Goal: Obtain resource: Obtain resource

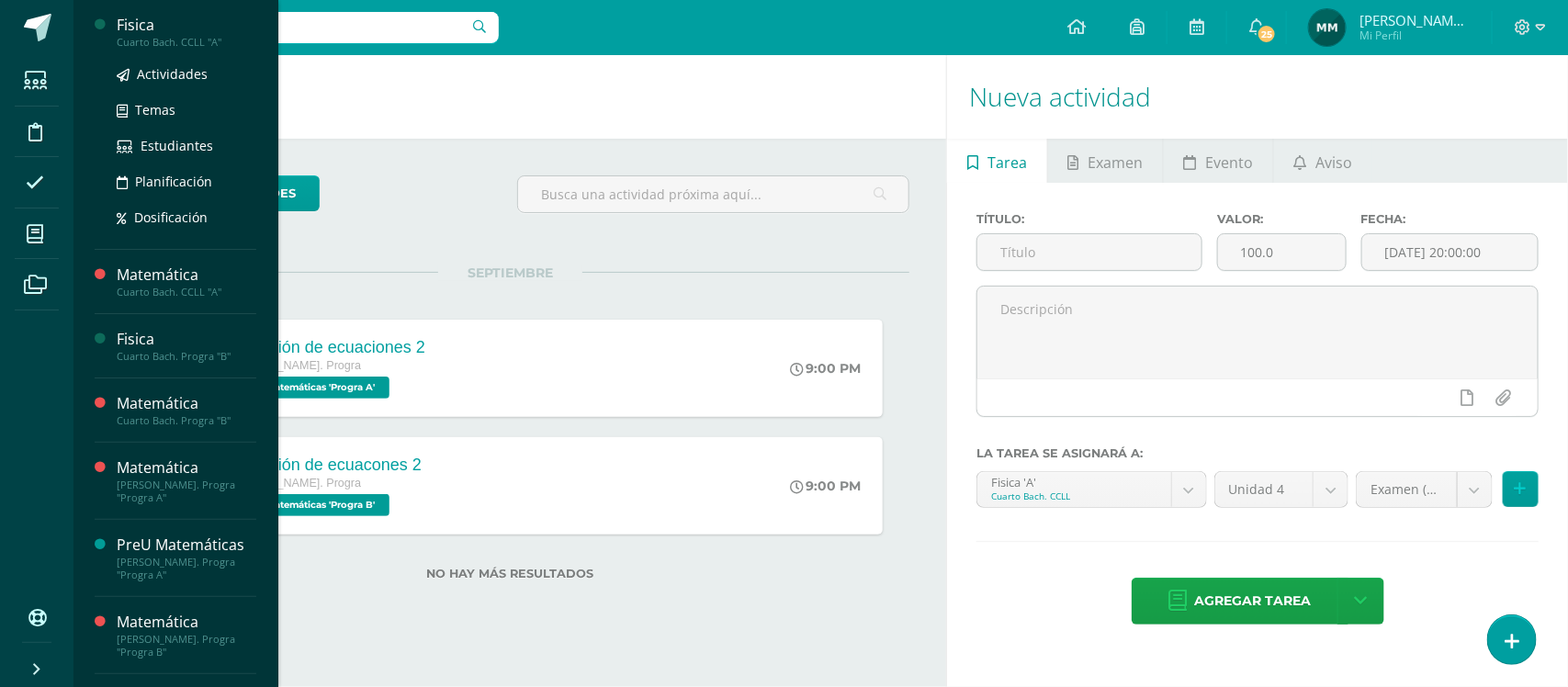
click at [218, 42] on div "Cuarto Bach. CCLL "A"" at bounding box center [187, 43] width 139 height 13
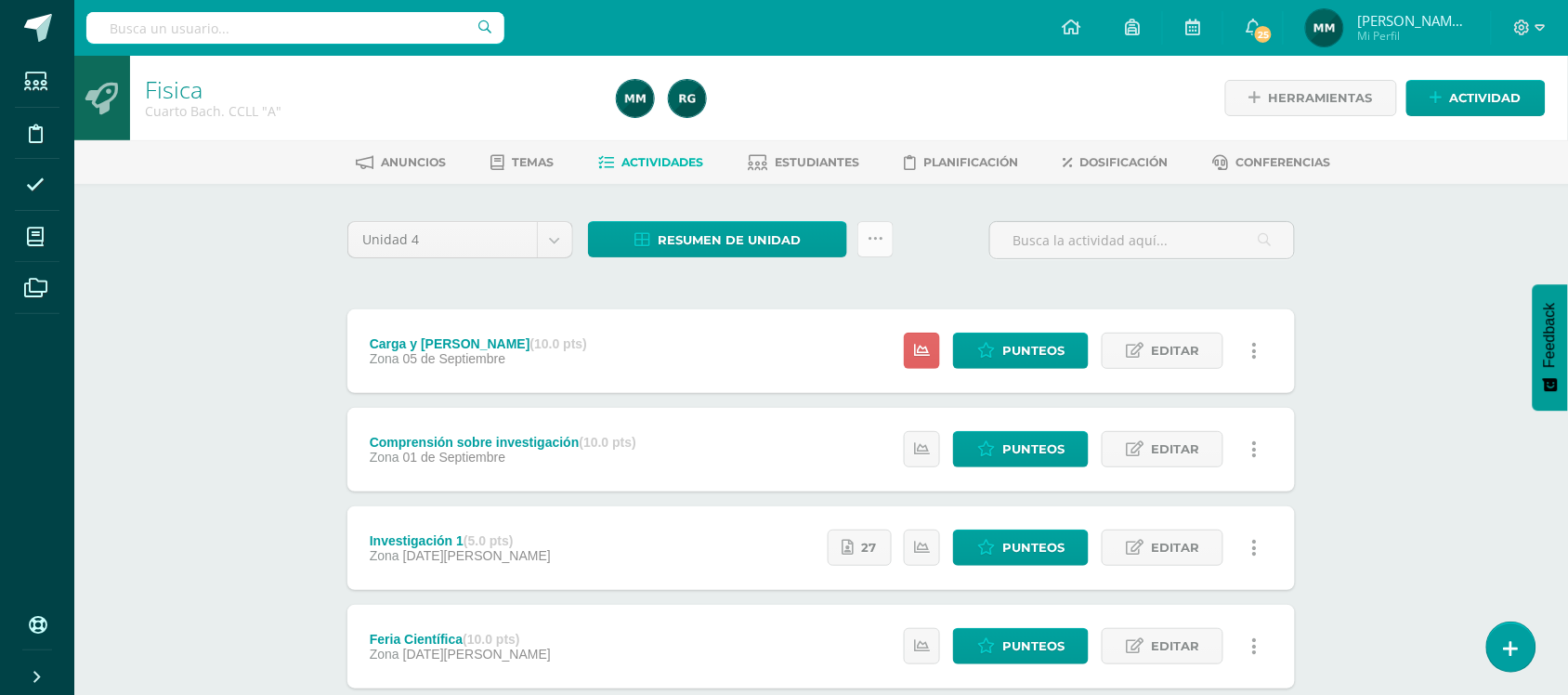
click at [880, 239] on icon at bounding box center [876, 239] width 16 height 16
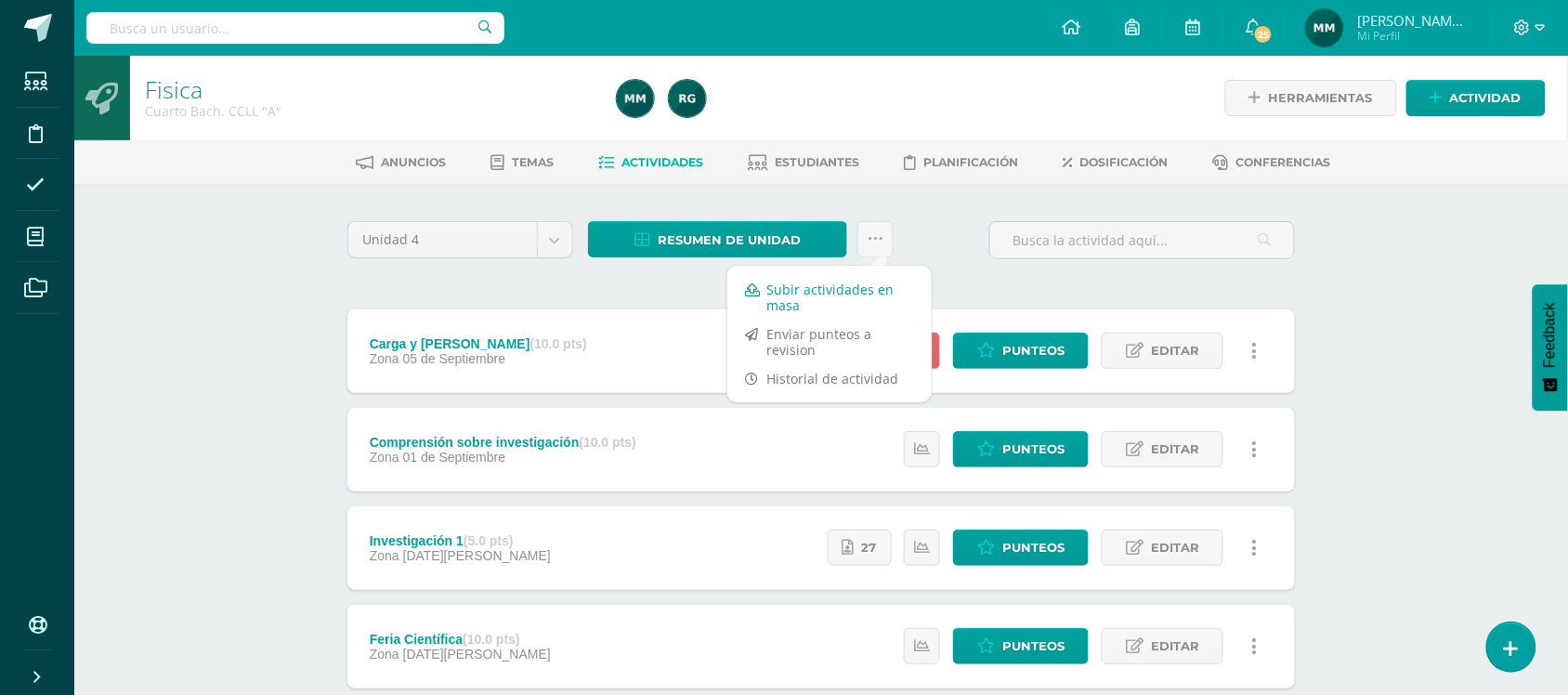
click at [832, 289] on link "Subir actividades en masa" at bounding box center [830, 297] width 205 height 44
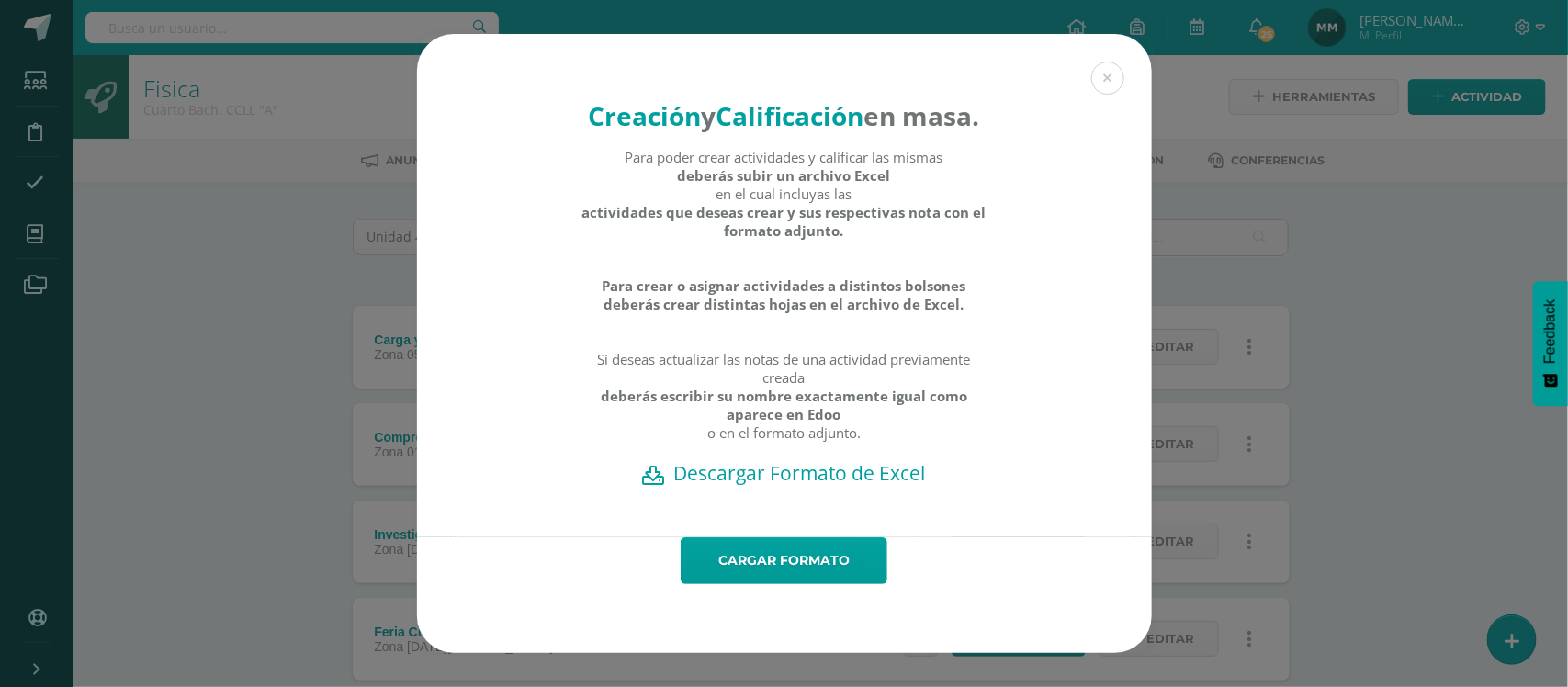
click at [806, 486] on h2 "Descargar Formato de Excel" at bounding box center [785, 473] width 671 height 26
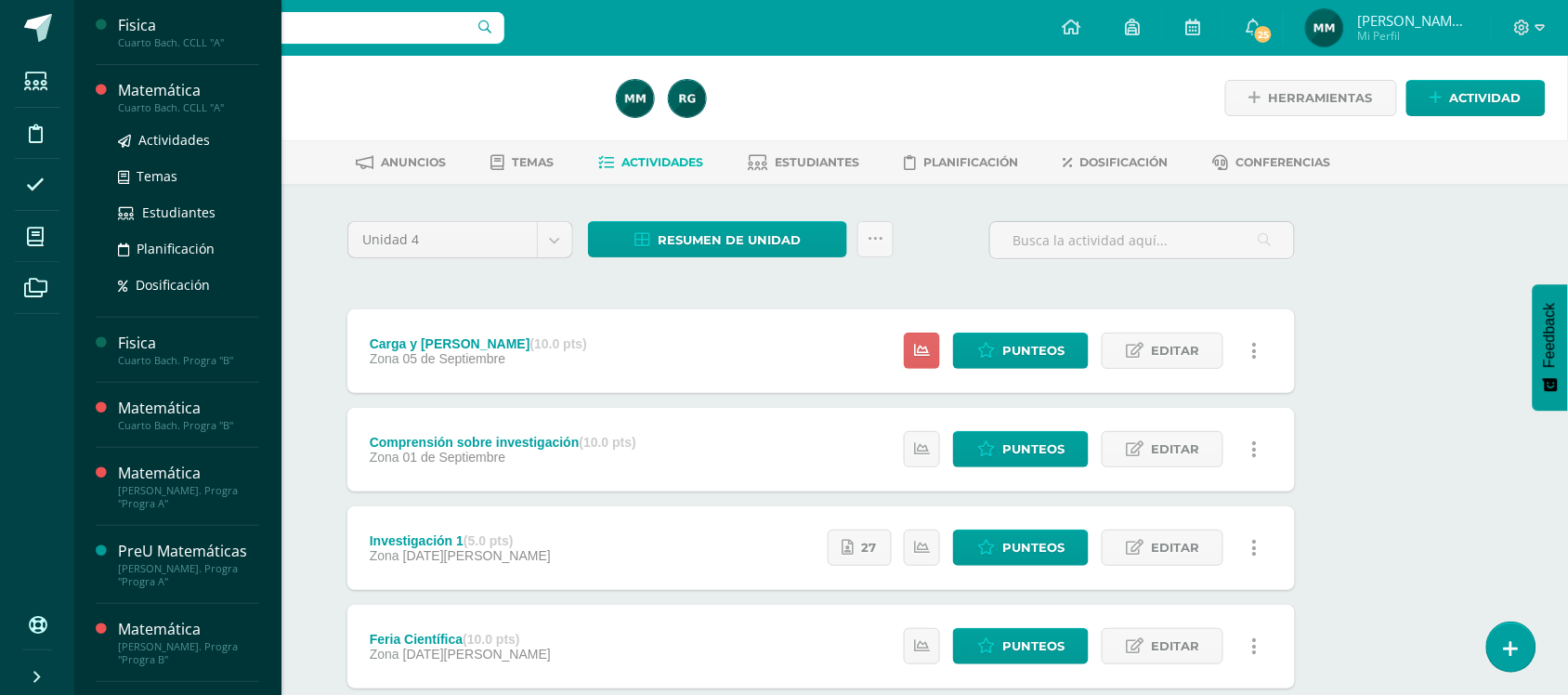
click at [156, 105] on div "Cuarto Bach. CCLL "A"" at bounding box center [189, 108] width 141 height 13
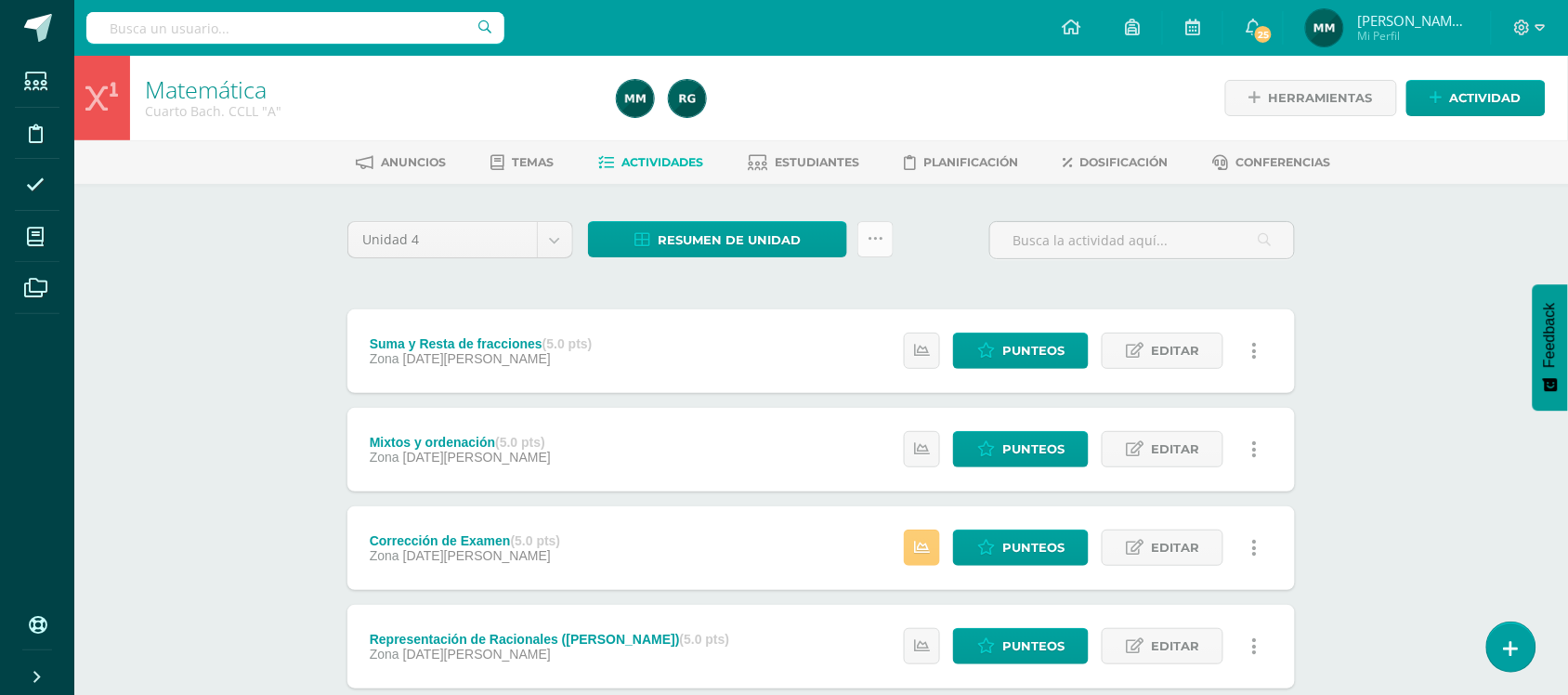
click at [875, 235] on icon at bounding box center [876, 239] width 16 height 16
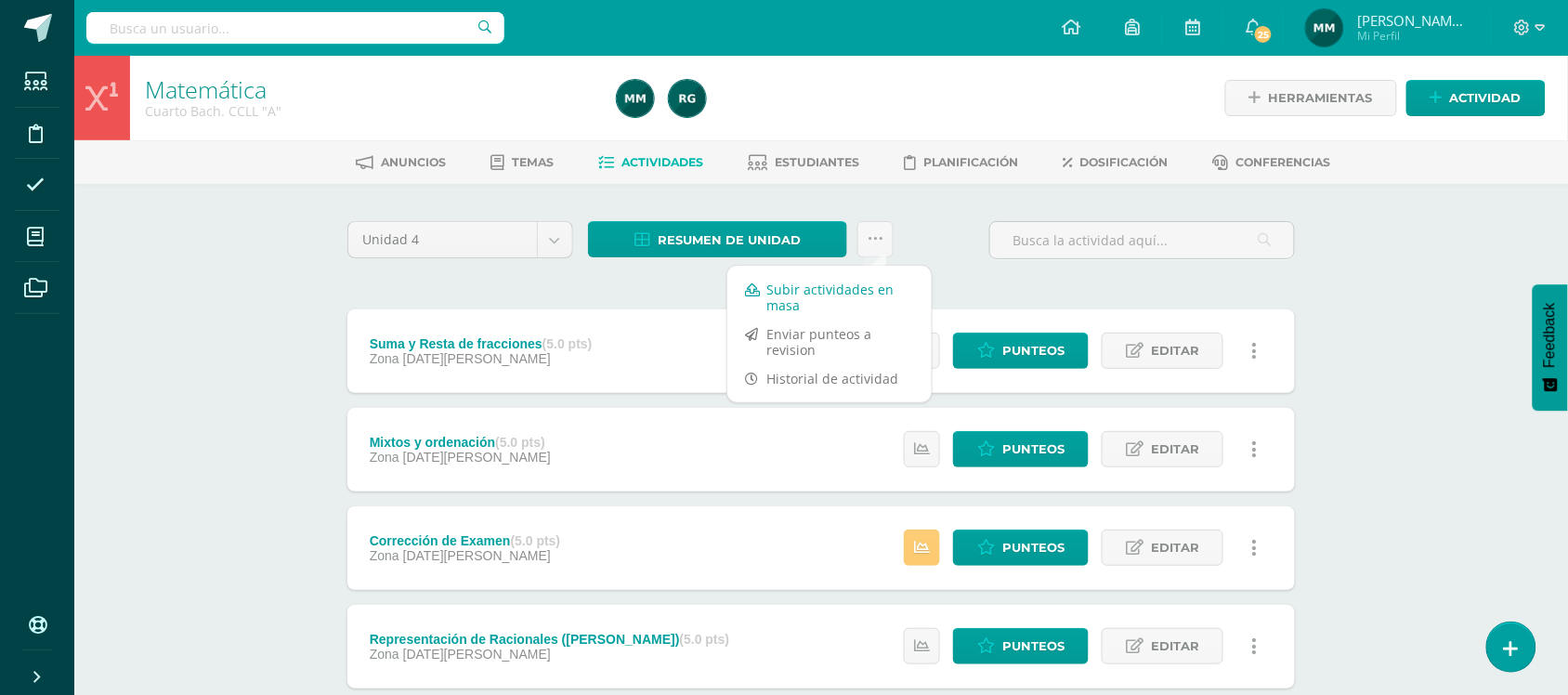
click at [797, 301] on link "Subir actividades en masa" at bounding box center [830, 297] width 205 height 44
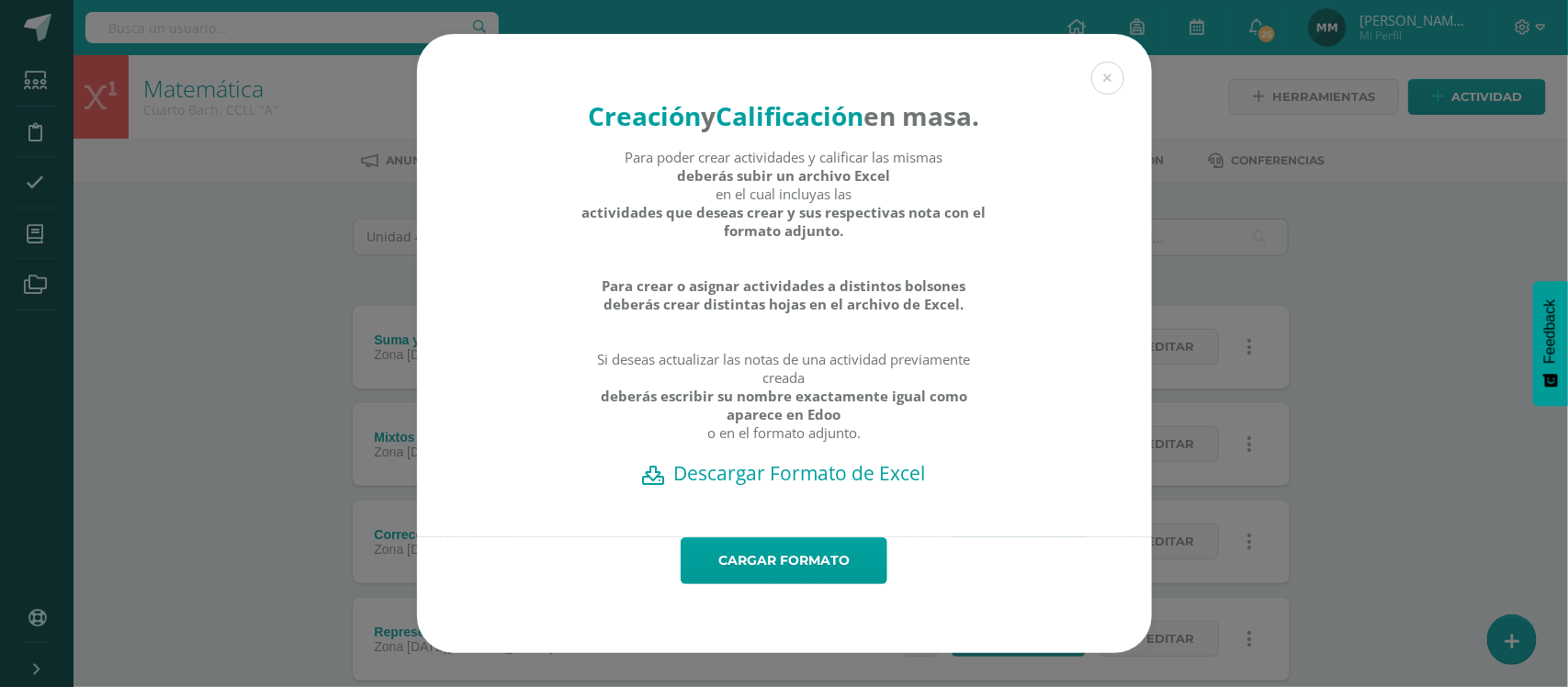
click at [739, 486] on h2 "Descargar Formato de Excel" at bounding box center [785, 473] width 671 height 26
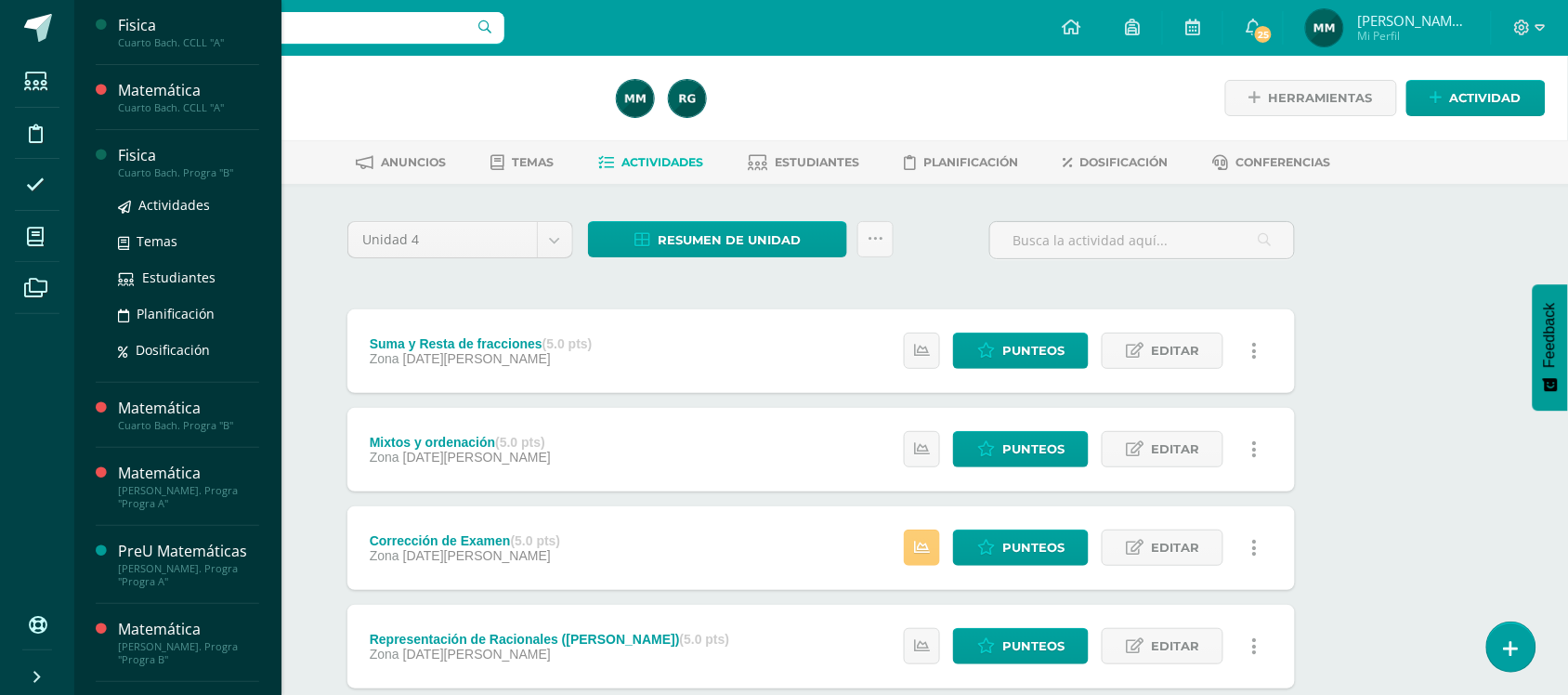
click at [149, 170] on div "Cuarto Bach. Progra "B"" at bounding box center [189, 173] width 141 height 13
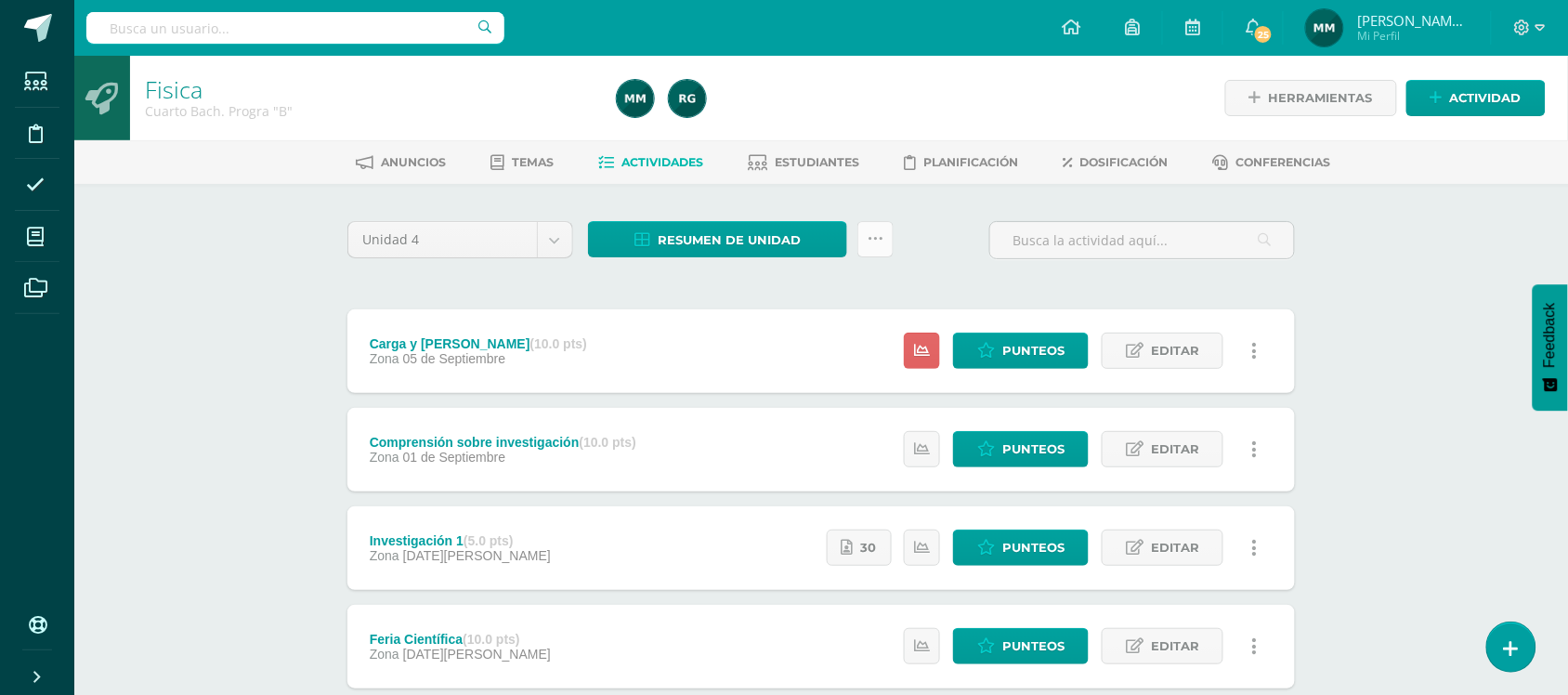
click at [885, 239] on link at bounding box center [876, 239] width 37 height 37
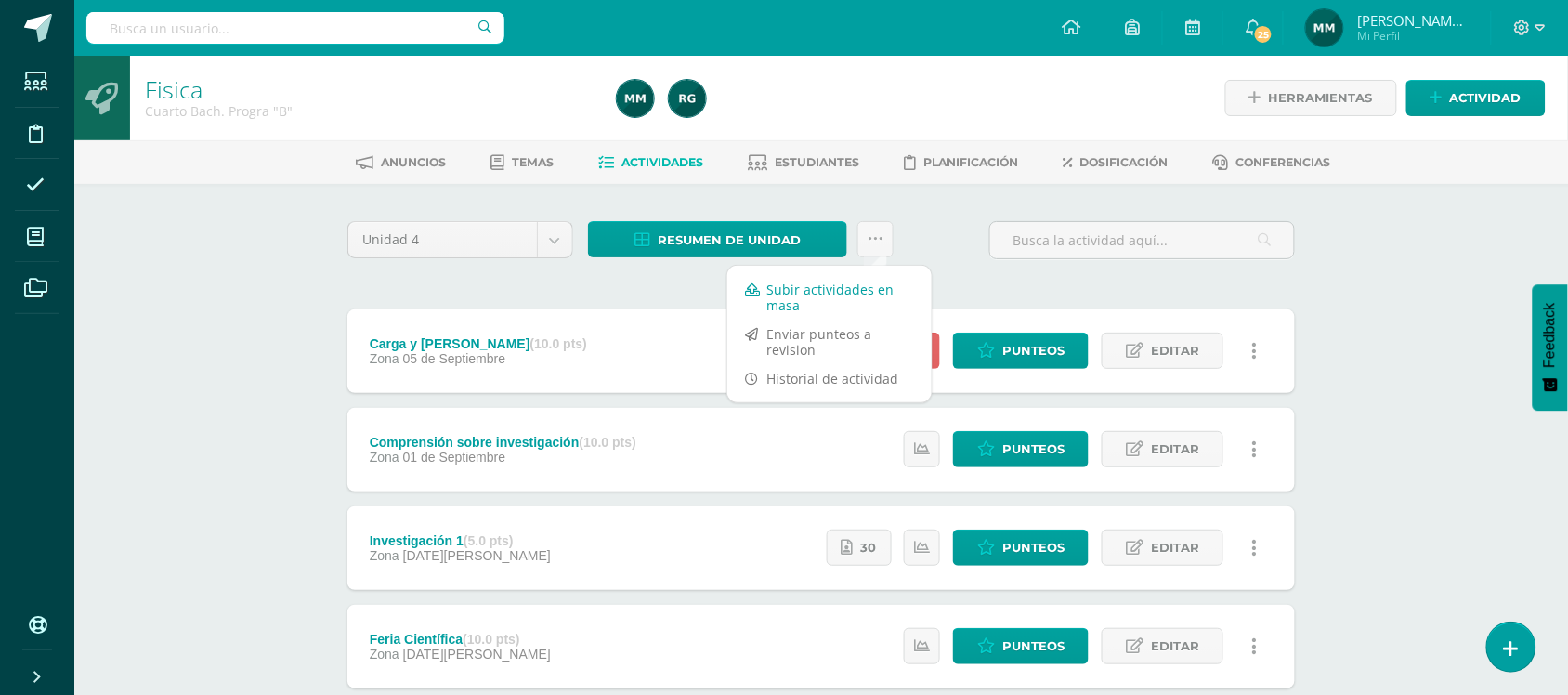
click at [862, 281] on link "Subir actividades en masa" at bounding box center [830, 297] width 205 height 44
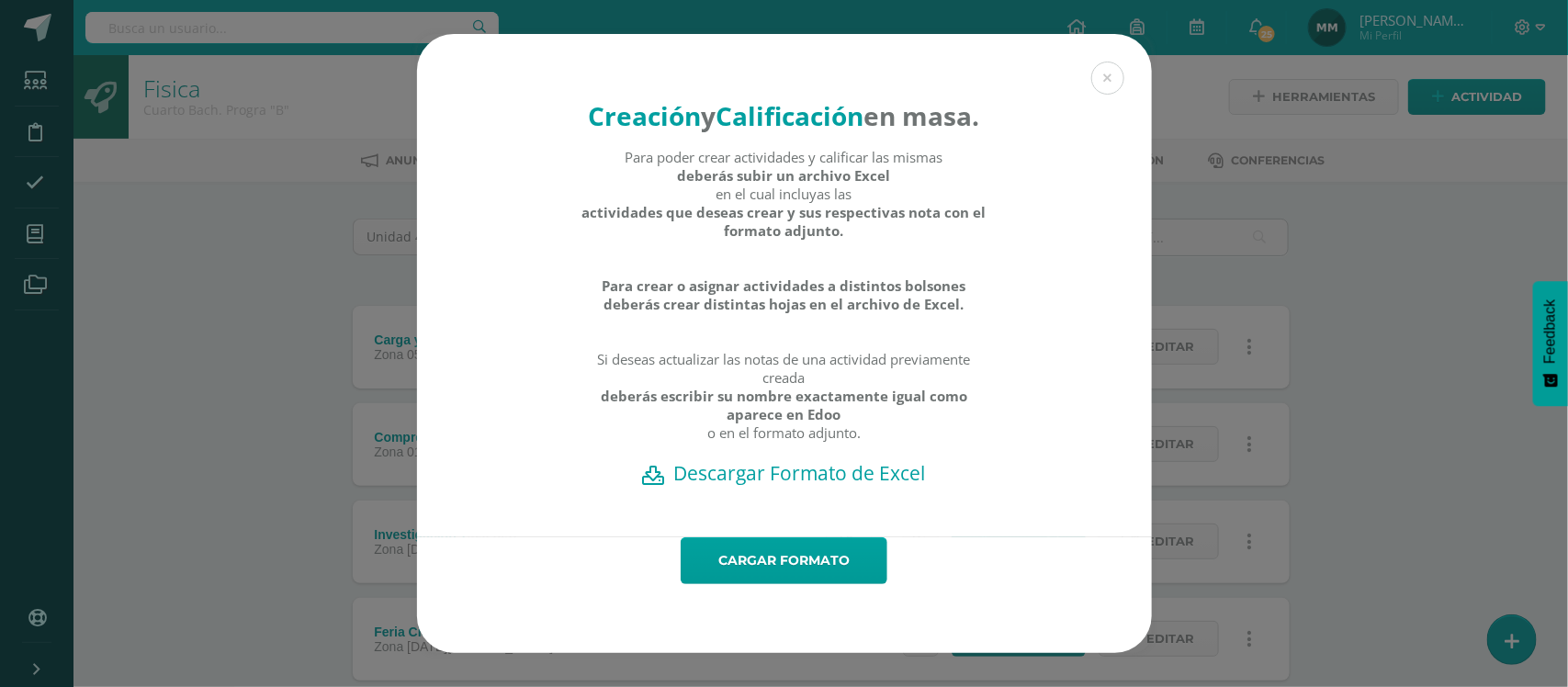
click at [813, 486] on h2 "Descargar Formato de Excel" at bounding box center [785, 473] width 671 height 26
click at [1101, 61] on button at bounding box center [1108, 78] width 33 height 33
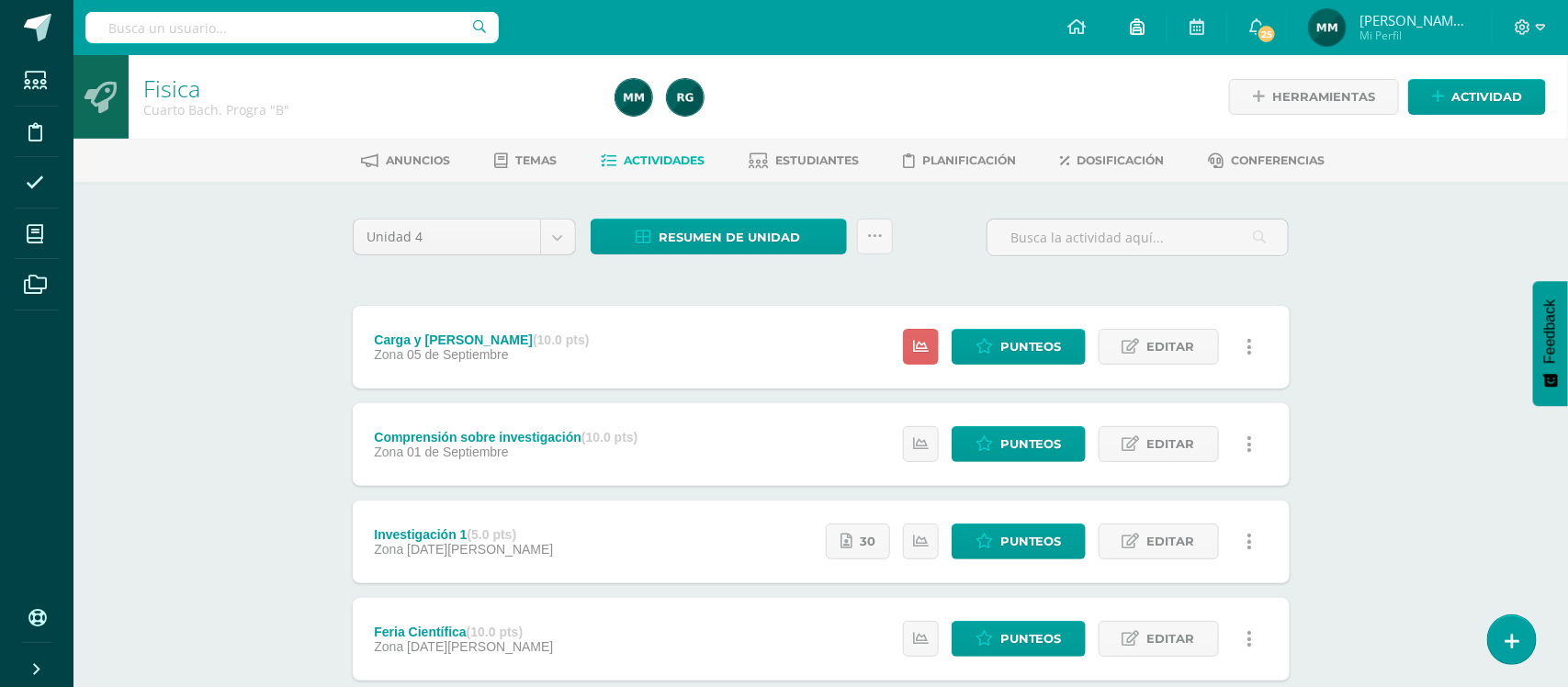
click at [1114, 43] on link at bounding box center [1137, 27] width 59 height 55
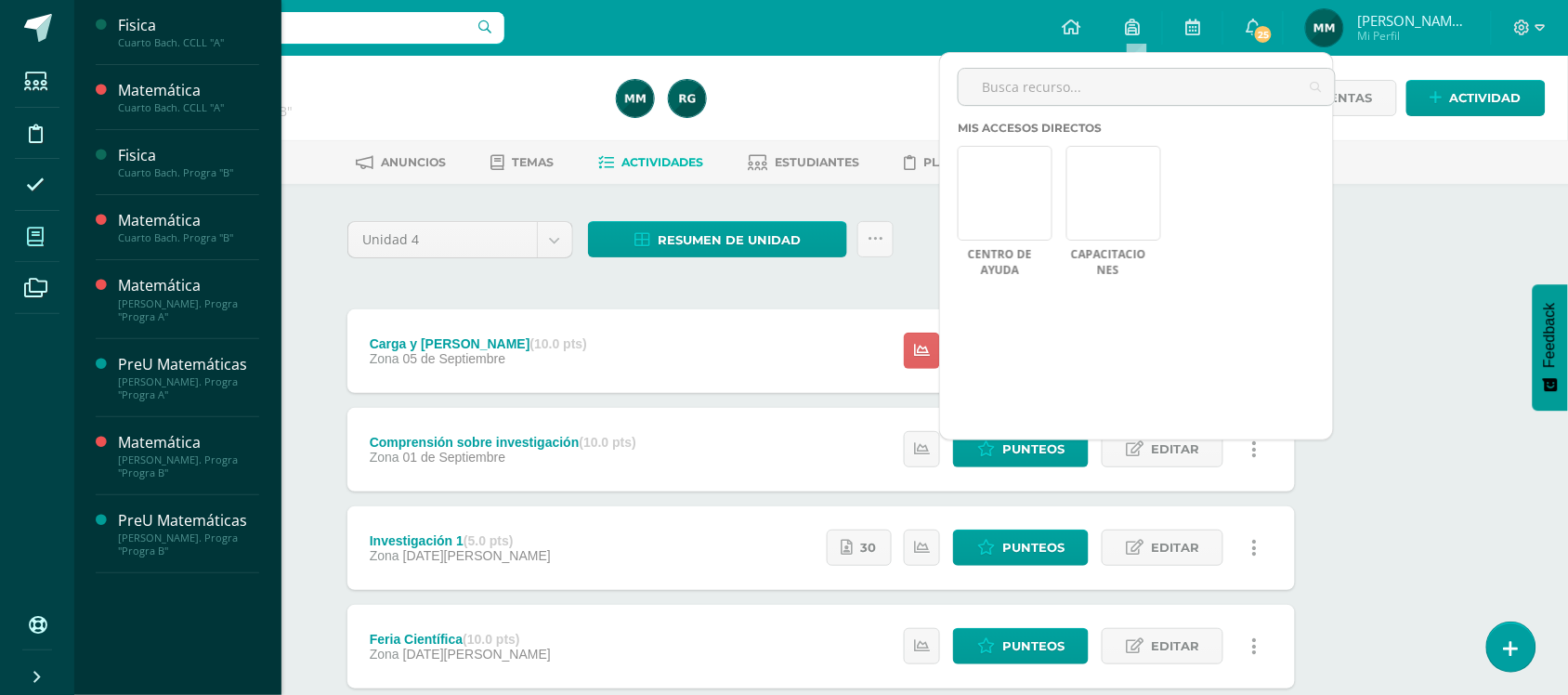
click at [29, 239] on icon at bounding box center [36, 237] width 17 height 19
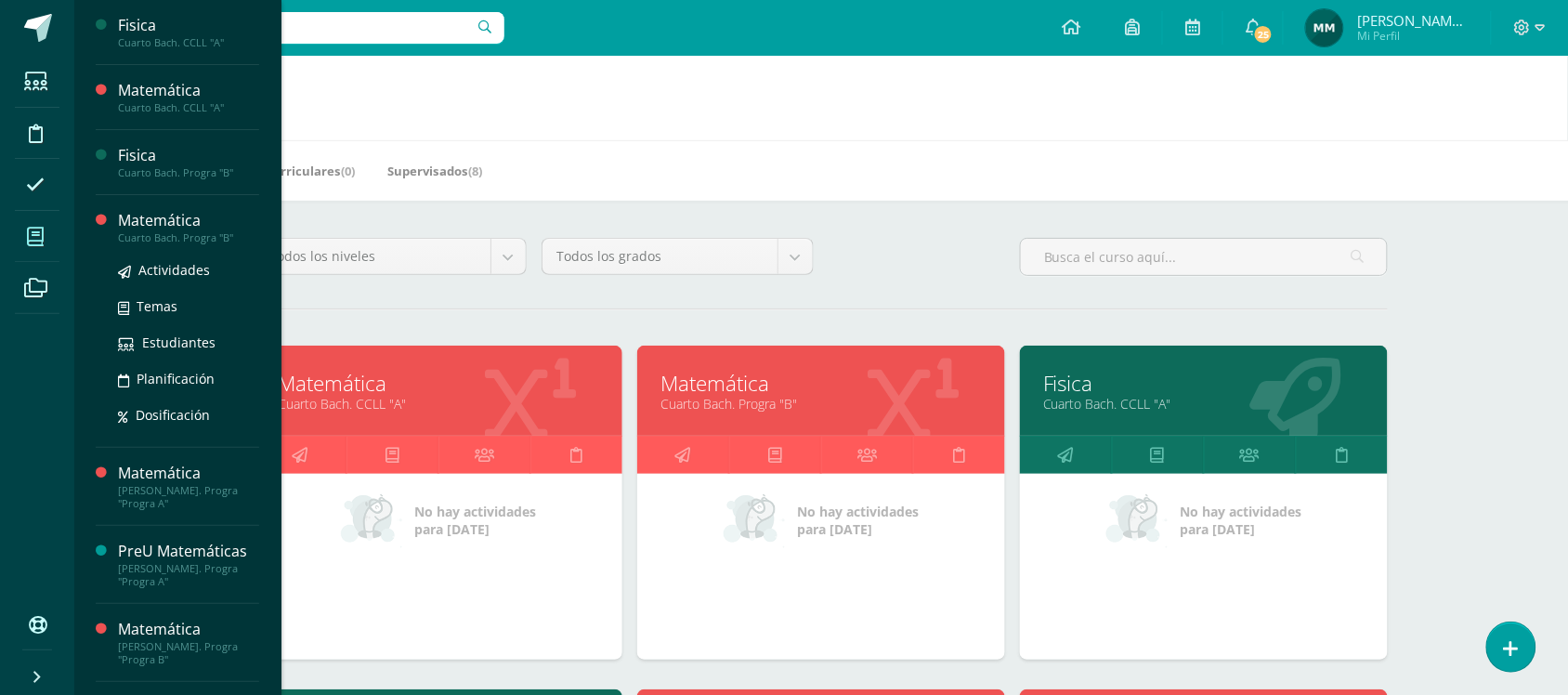
click at [144, 227] on div "Matemática" at bounding box center [189, 220] width 141 height 22
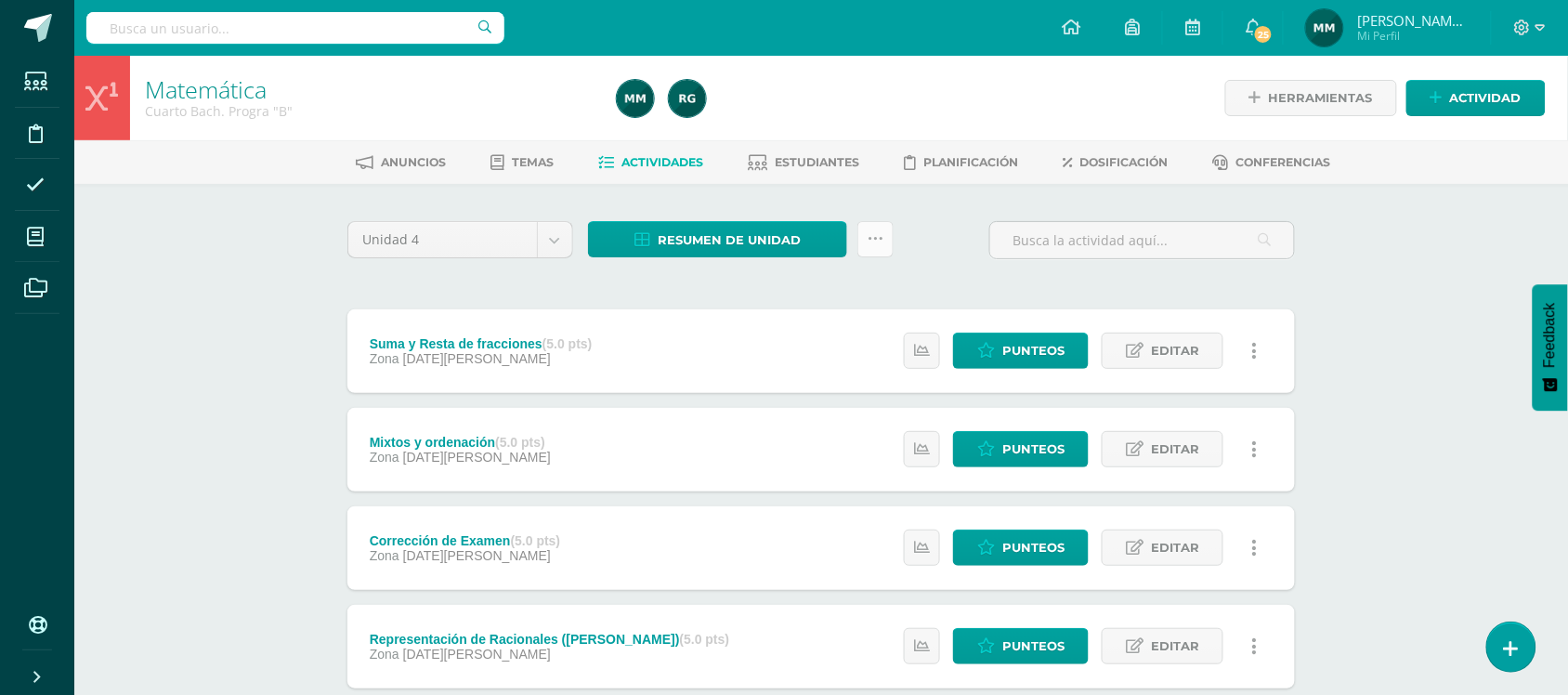
click at [877, 238] on icon at bounding box center [876, 239] width 16 height 16
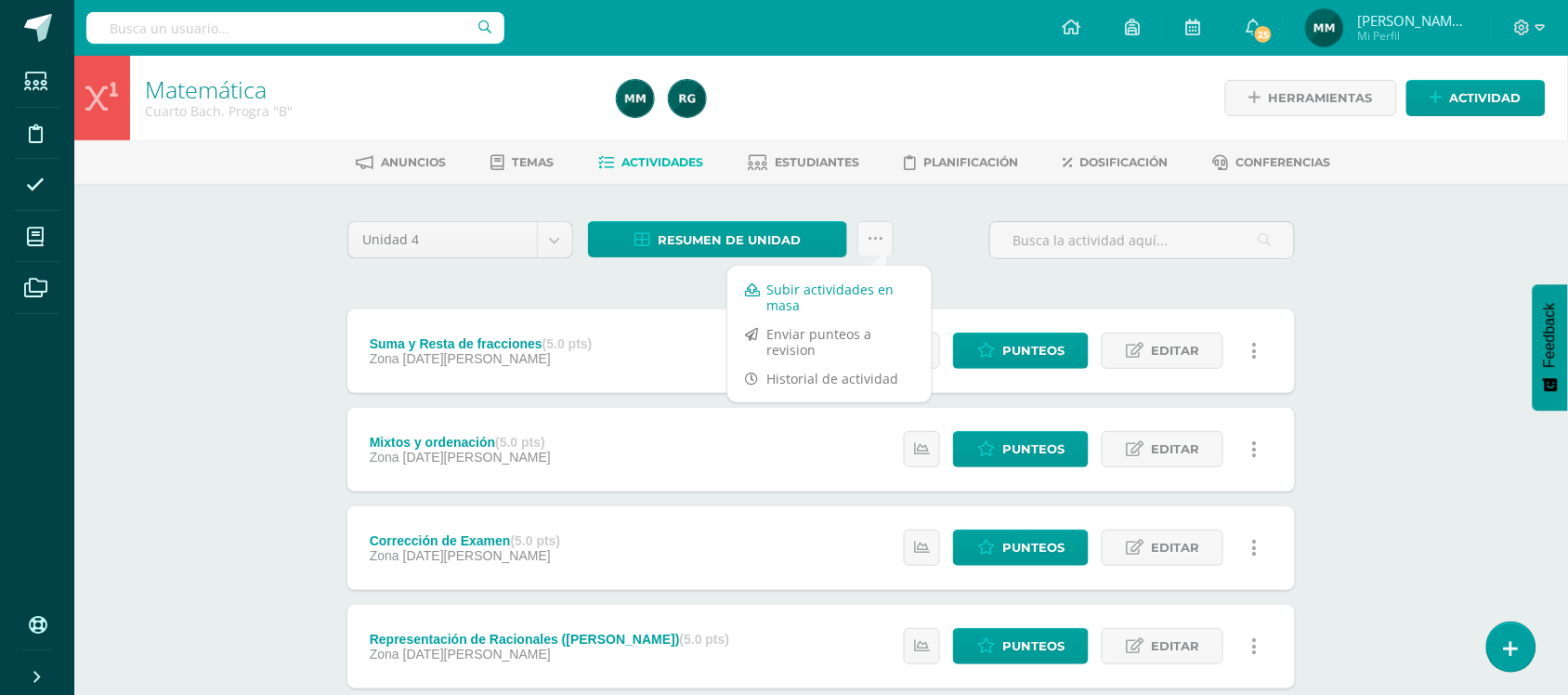
click at [857, 290] on link "Subir actividades en masa" at bounding box center [830, 297] width 205 height 44
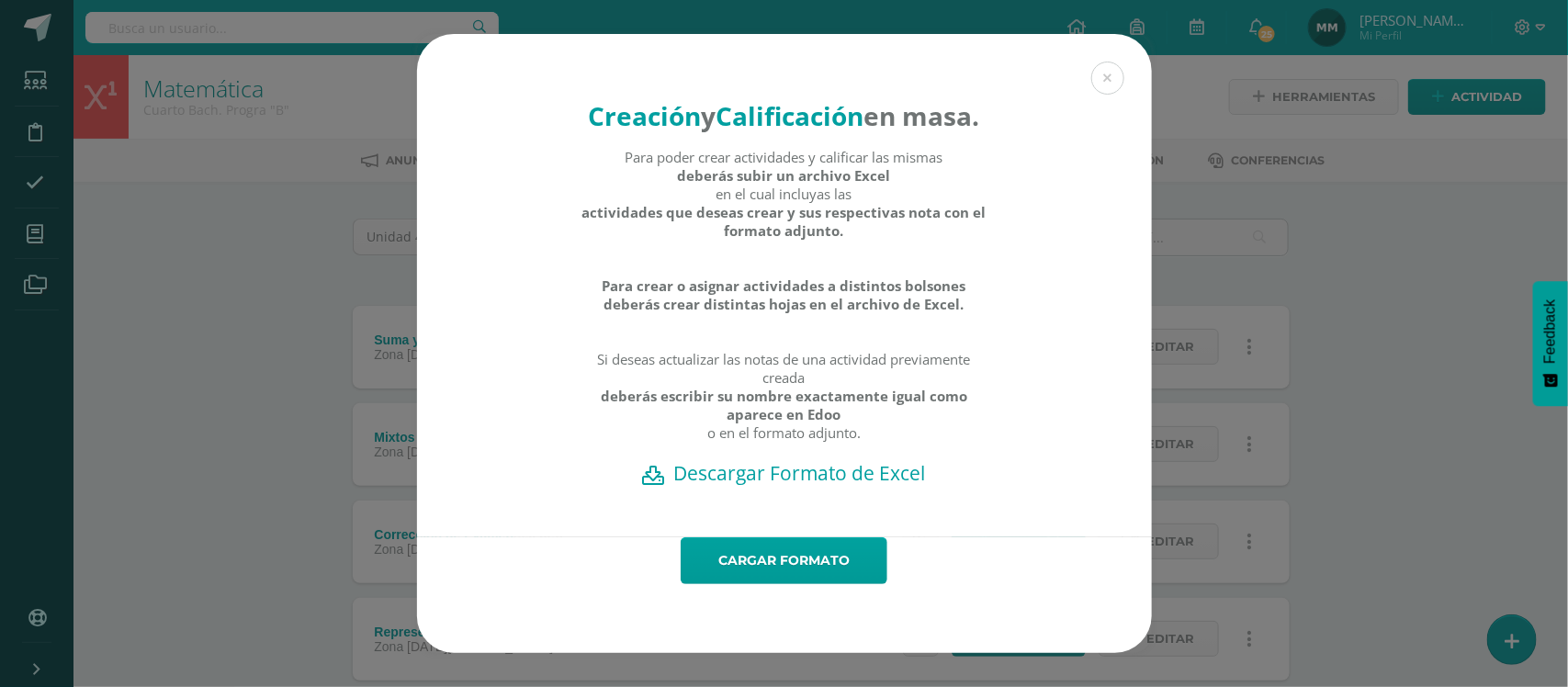
click at [792, 486] on h2 "Descargar Formato de Excel" at bounding box center [785, 473] width 671 height 26
